Goal: Task Accomplishment & Management: Manage account settings

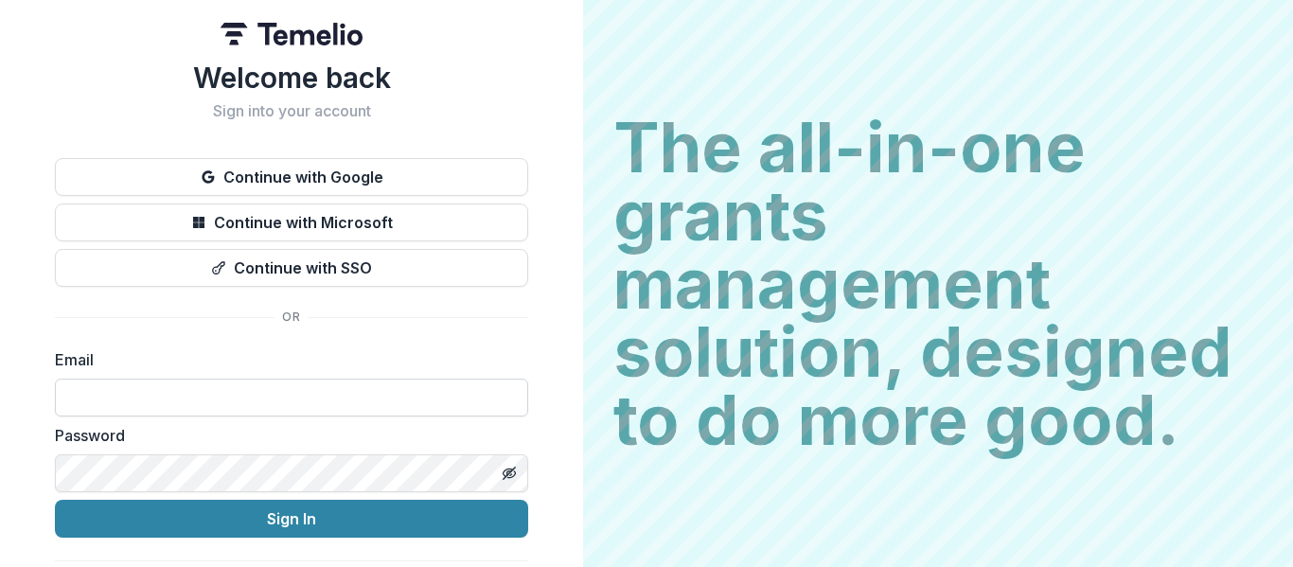
type input "**********"
click at [507, 474] on icon "Toggle password visibility" at bounding box center [509, 473] width 4 height 4
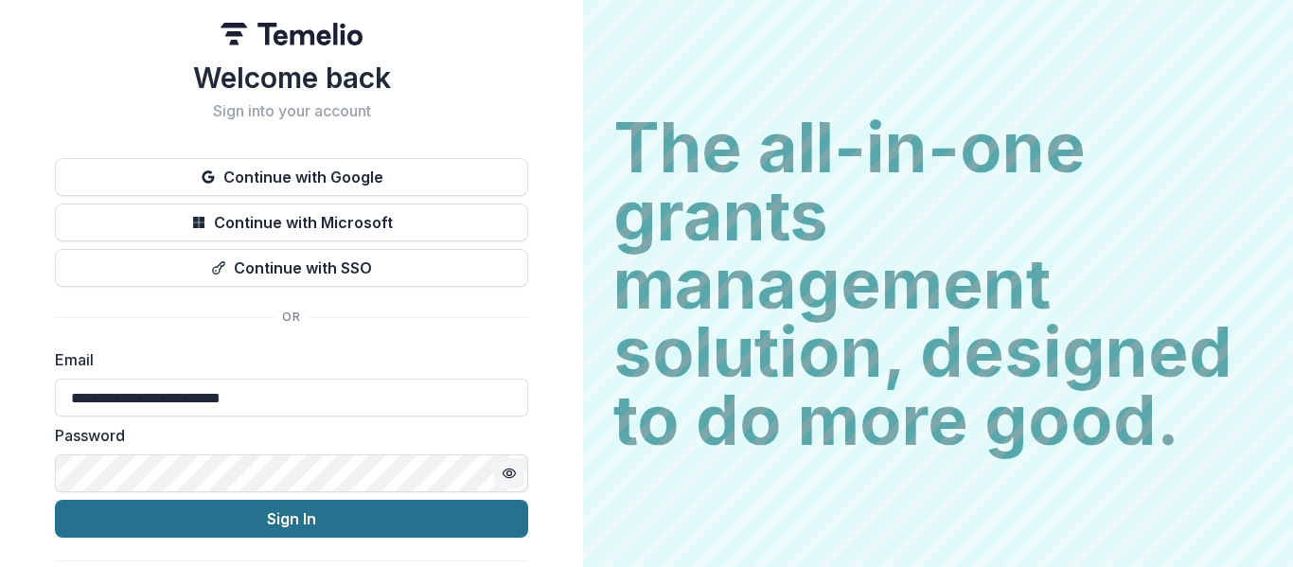
click at [192, 518] on button "Sign In" at bounding box center [291, 519] width 473 height 38
click at [249, 524] on button "Sign In" at bounding box center [291, 519] width 473 height 38
click at [270, 518] on button "Sign In" at bounding box center [291, 519] width 473 height 38
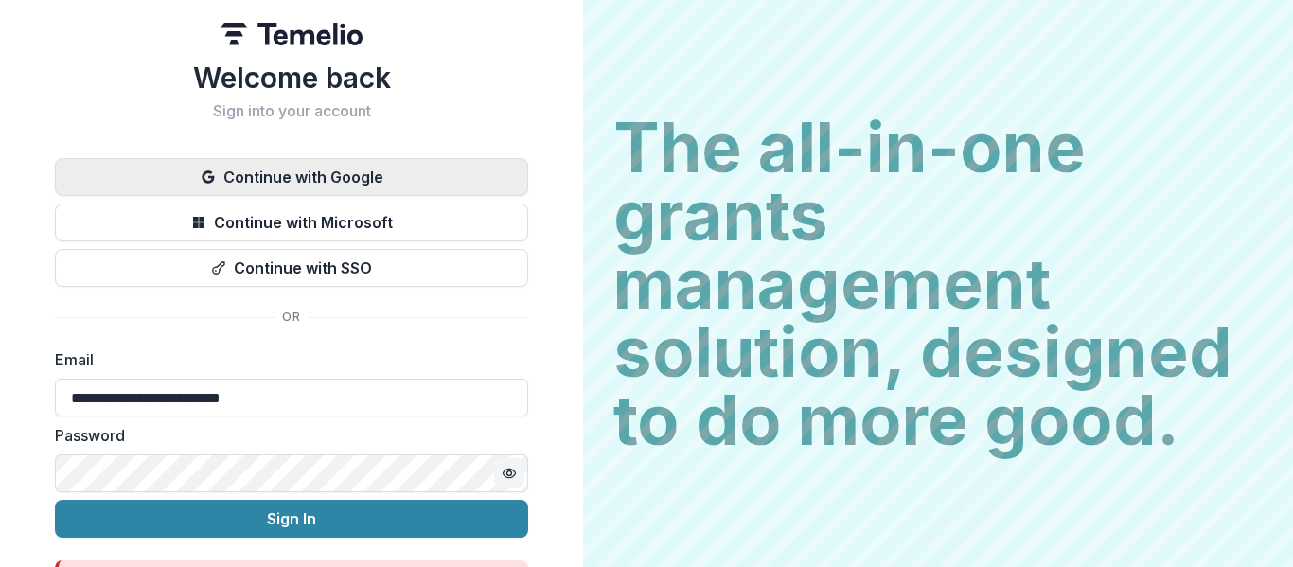
click at [397, 167] on button "Continue with Google" at bounding box center [291, 177] width 473 height 38
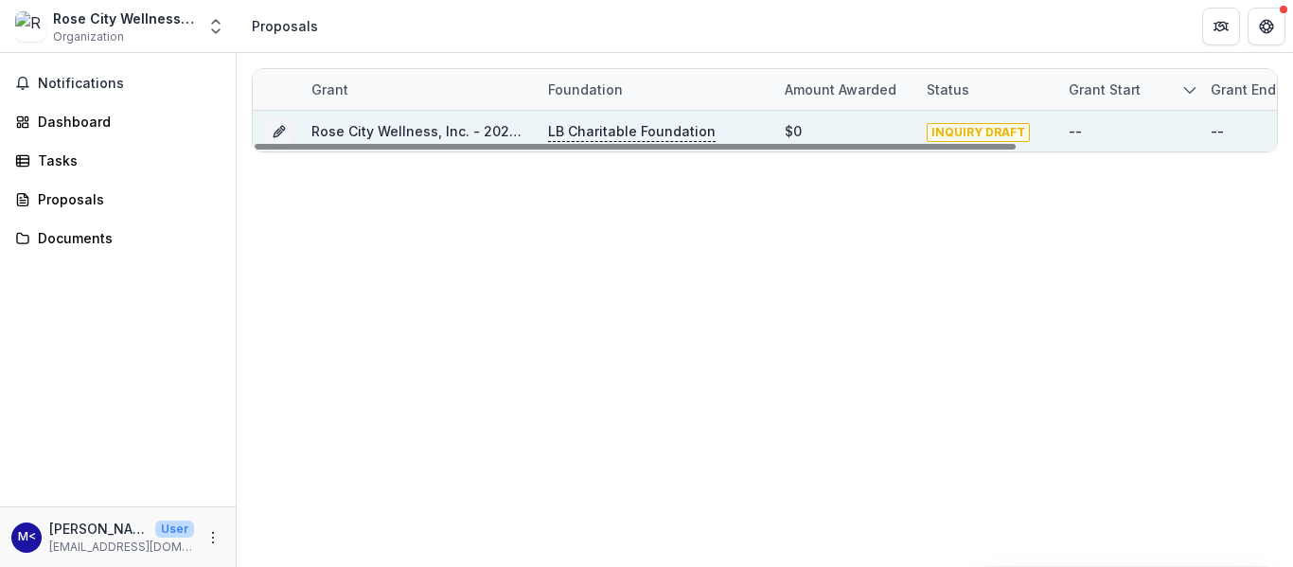
click at [598, 132] on p "LB Charitable Foundation" at bounding box center [631, 131] width 167 height 21
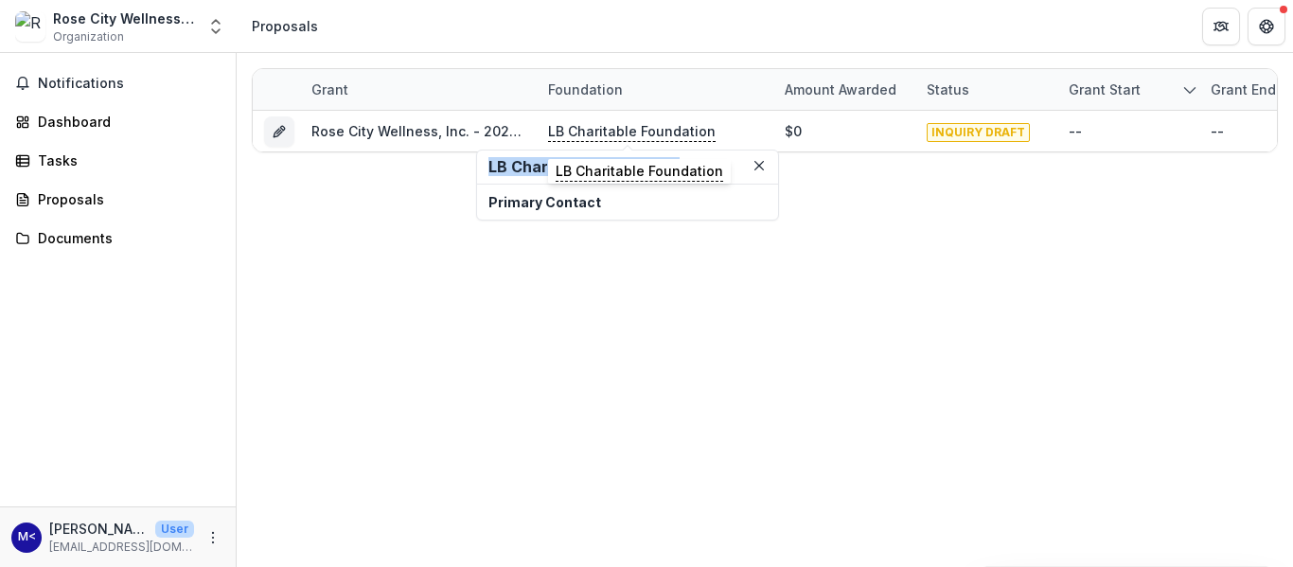
drag, startPoint x: 485, startPoint y: 163, endPoint x: 713, endPoint y: 171, distance: 227.3
click at [713, 171] on header "LB Charitable Foundation" at bounding box center [627, 167] width 301 height 34
copy h2 "LB Charitable Foundation"
